Goal: Find contact information: Find contact information

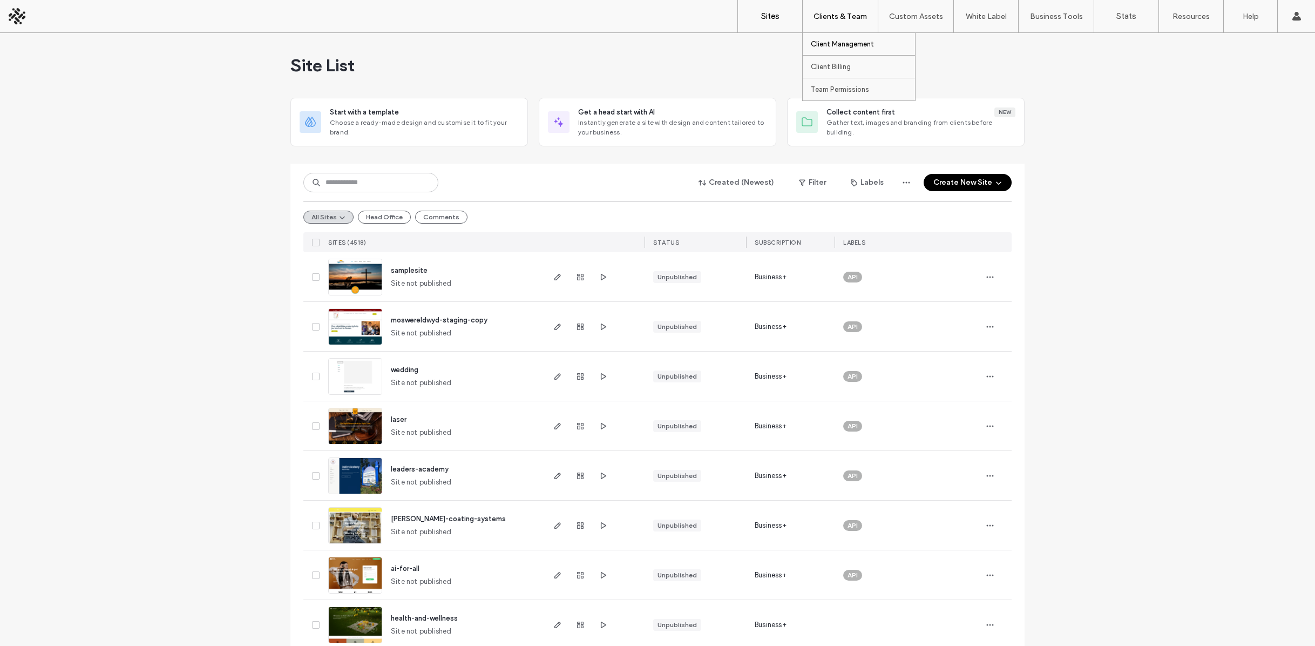
click at [848, 48] on label "Client Management" at bounding box center [842, 44] width 63 height 8
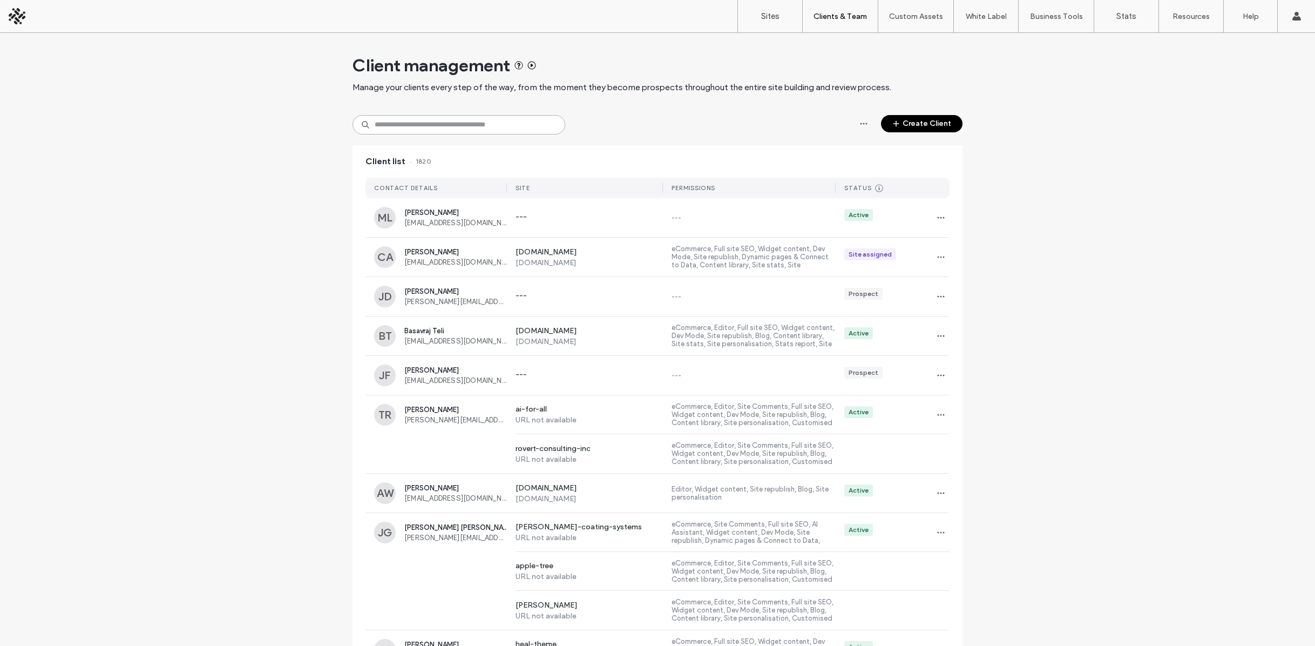
click at [445, 116] on input at bounding box center [459, 124] width 213 height 19
type input "*"
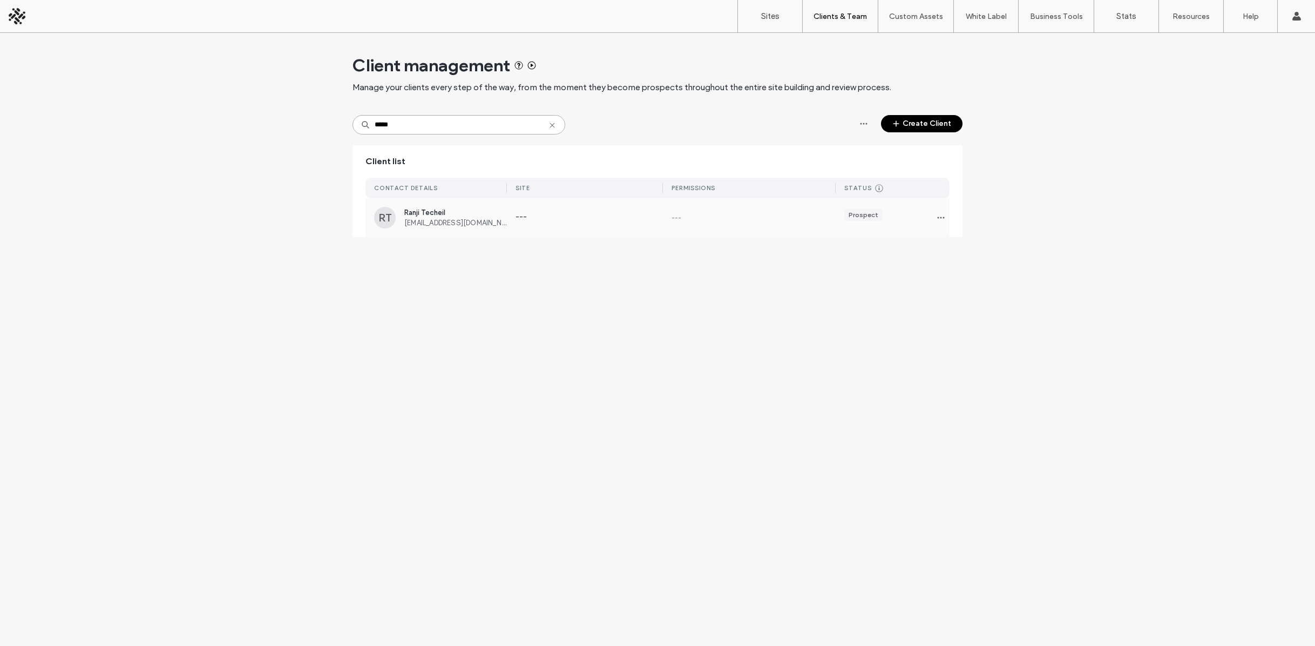
type input "*****"
click at [446, 209] on span "Ranji Techeil" at bounding box center [455, 212] width 103 height 8
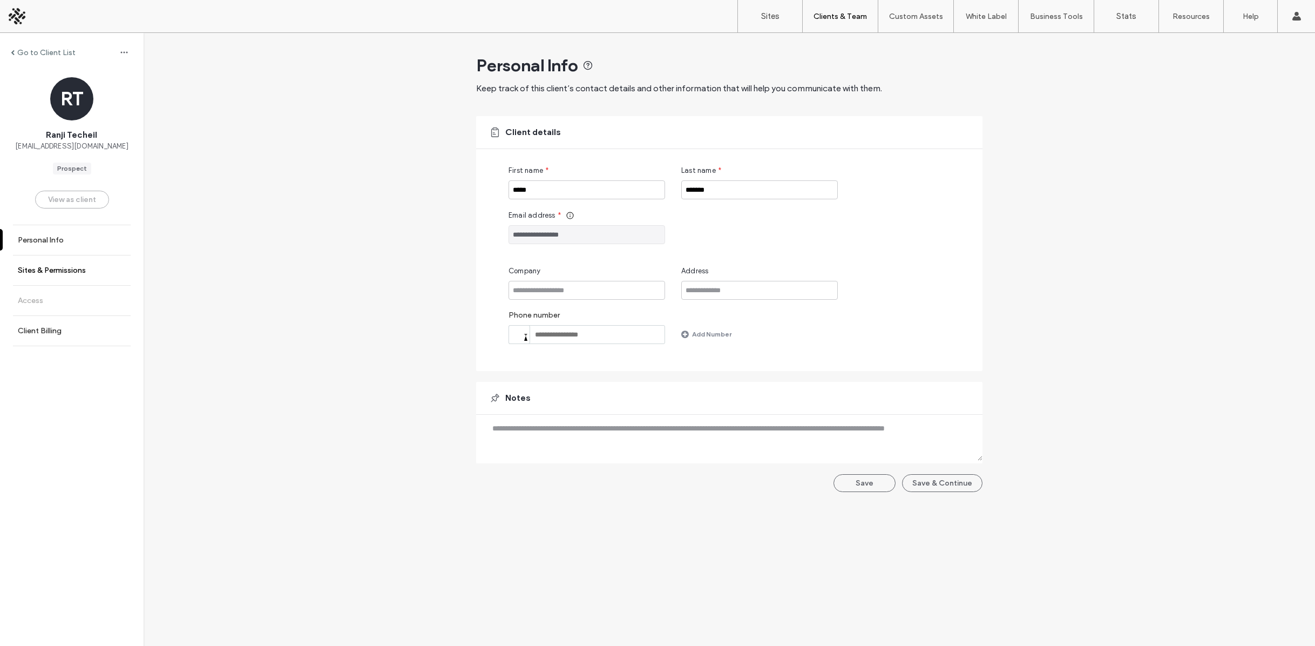
click at [62, 276] on link "Sites & Permissions" at bounding box center [72, 270] width 144 height 30
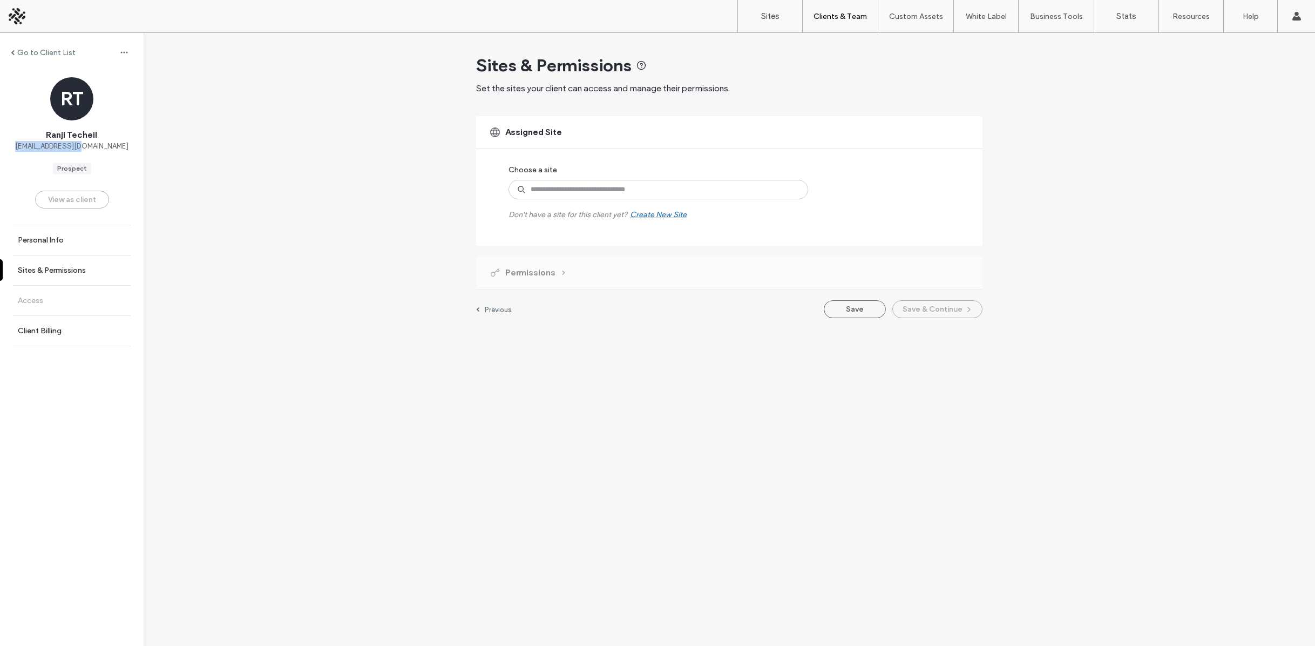
drag, startPoint x: 31, startPoint y: 147, endPoint x: 110, endPoint y: 148, distance: 78.8
click at [110, 148] on div "RT Ranji Techeil [EMAIL_ADDRESS][DOMAIN_NAME] Prospect" at bounding box center [72, 125] width 144 height 97
copy span "[EMAIL_ADDRESS][DOMAIN_NAME]"
